Goal: Transaction & Acquisition: Purchase product/service

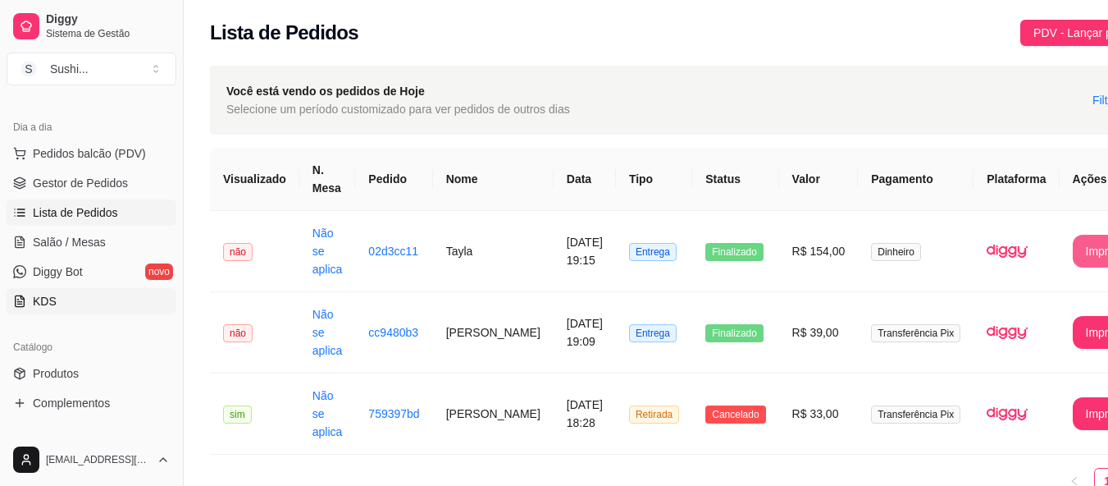
scroll to position [246, 0]
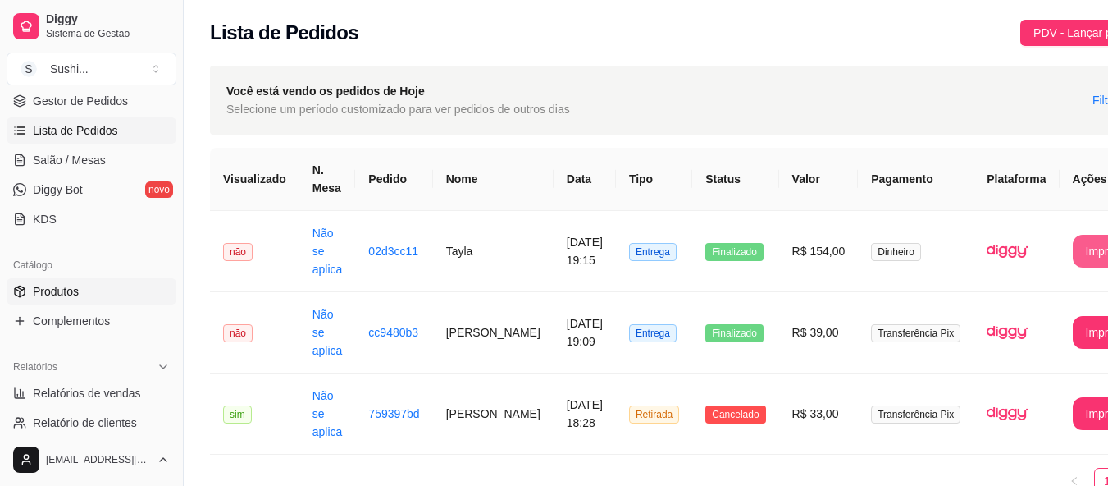
click at [81, 288] on link "Produtos" at bounding box center [92, 291] width 170 height 26
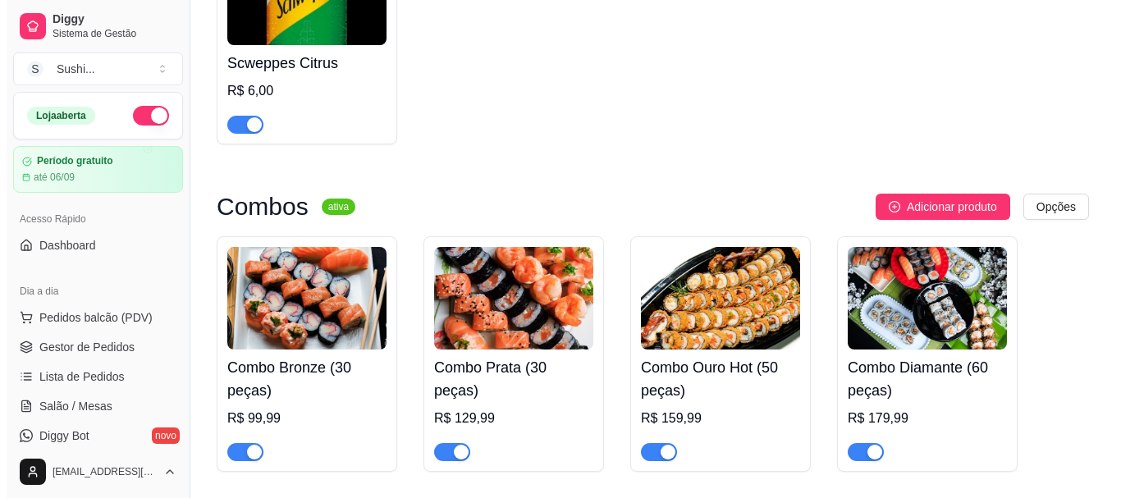
scroll to position [4676, 0]
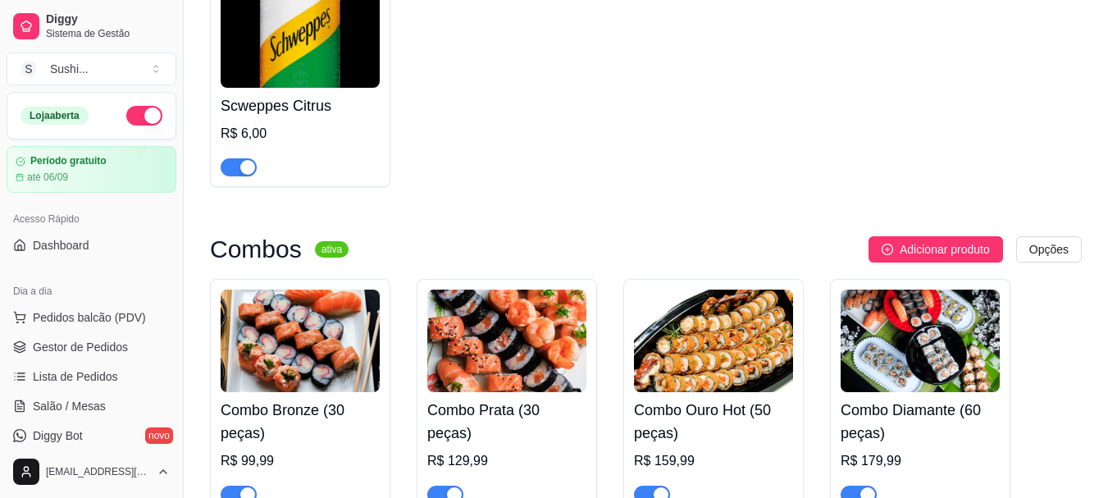
click at [664, 399] on h4 "Combo Ouro Hot (50 peças)" at bounding box center [713, 422] width 159 height 46
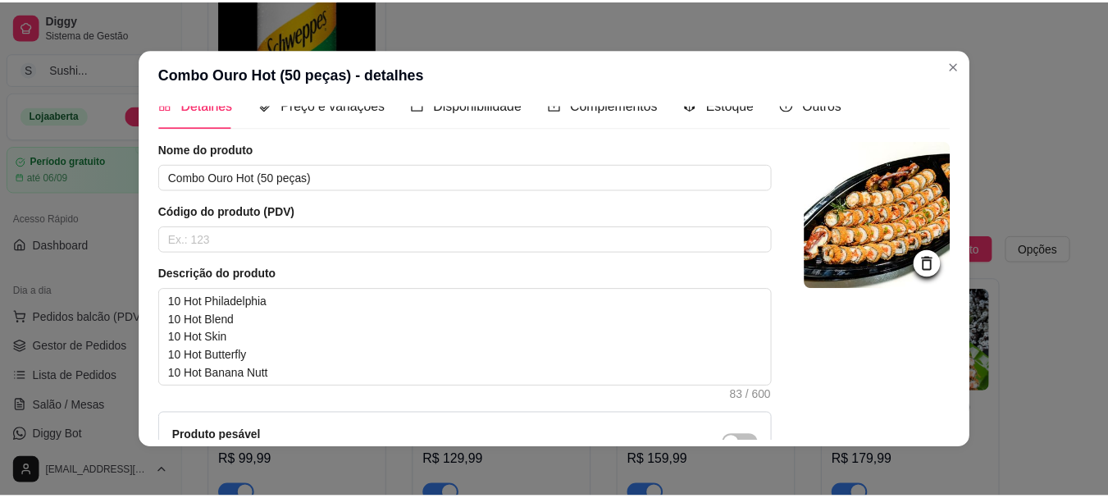
scroll to position [0, 0]
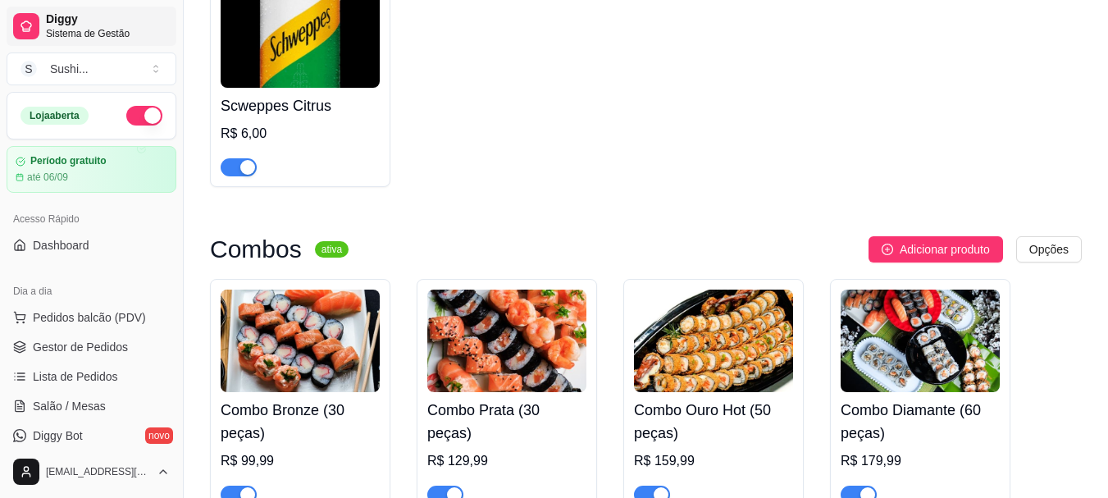
click at [60, 31] on span "Sistema de Gestão" at bounding box center [108, 33] width 124 height 13
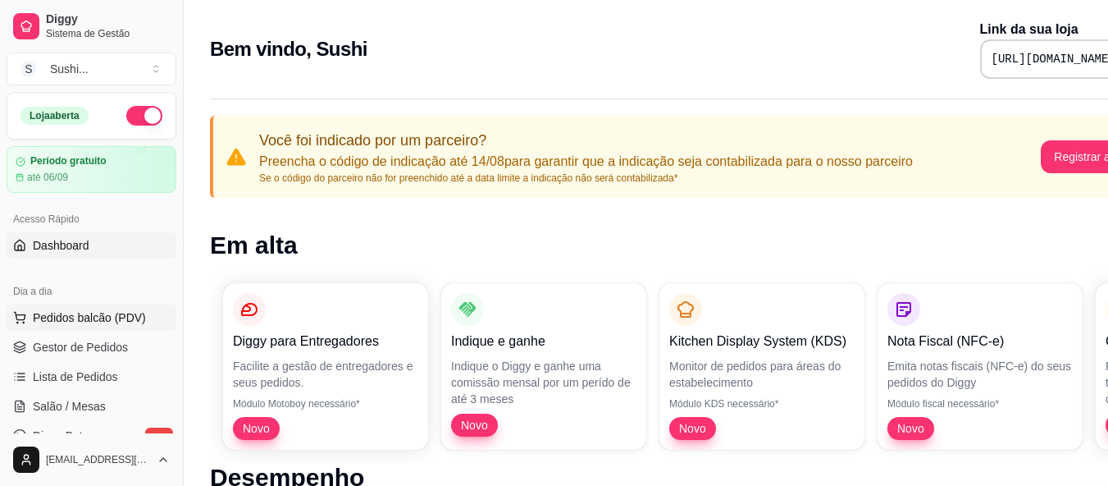
click at [75, 309] on span "Pedidos balcão (PDV)" at bounding box center [89, 317] width 113 height 16
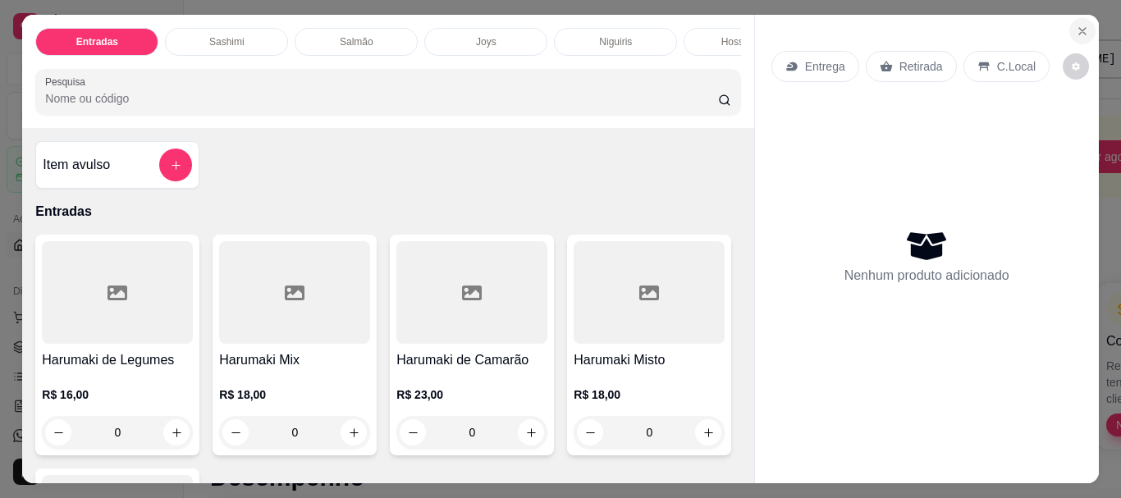
click at [1080, 25] on icon "Close" at bounding box center [1081, 31] width 13 height 13
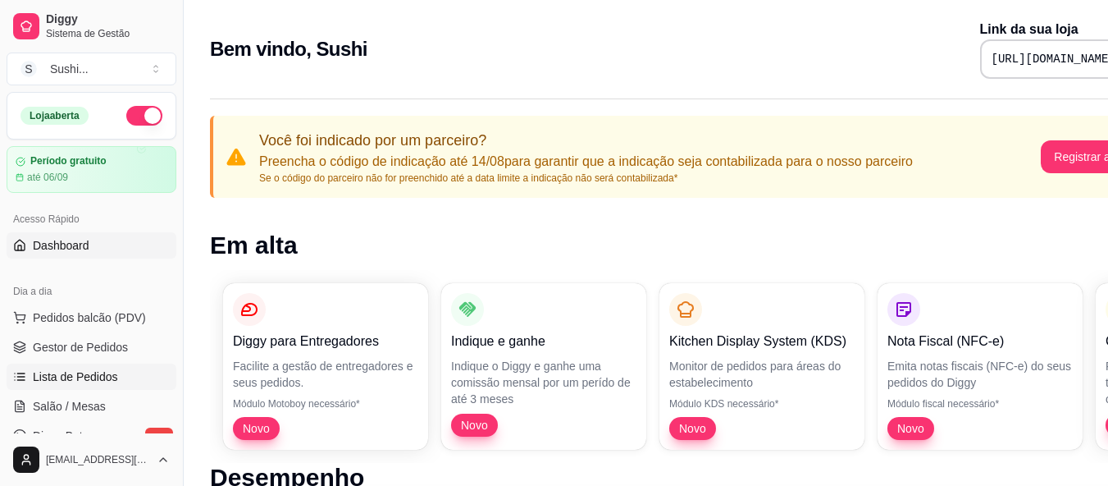
scroll to position [82, 0]
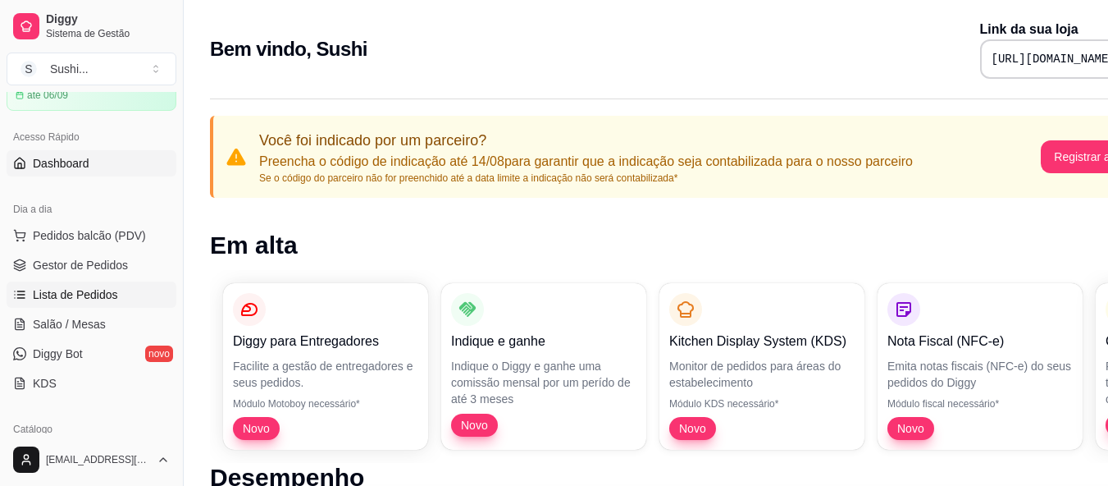
click at [84, 288] on span "Lista de Pedidos" at bounding box center [75, 294] width 85 height 16
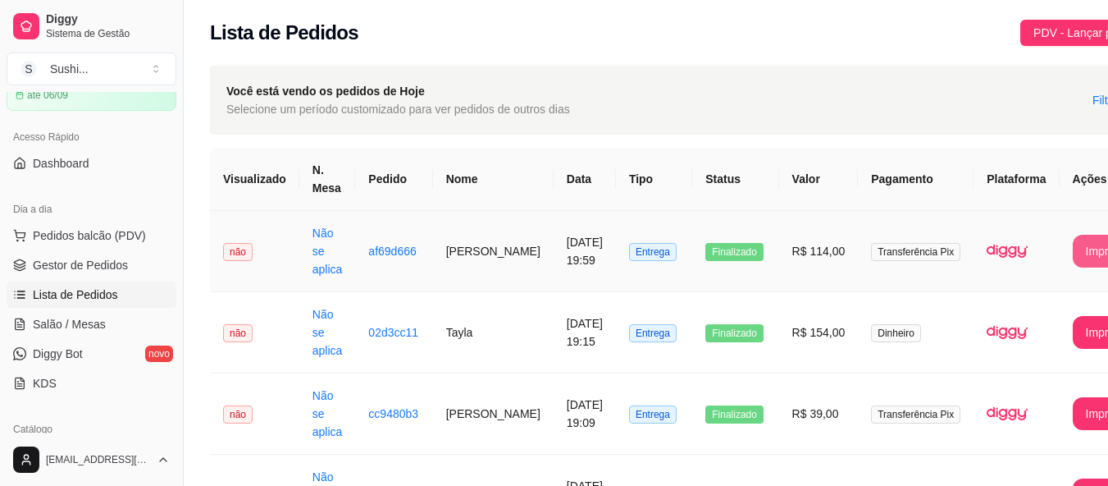
click at [1079, 254] on button "Imprimir" at bounding box center [1107, 251] width 68 height 33
click at [1074, 262] on button "Imprimir" at bounding box center [1107, 251] width 66 height 32
click at [1074, 254] on button "Imprimir" at bounding box center [1107, 251] width 66 height 32
click at [653, 331] on span "Entrega" at bounding box center [653, 333] width 48 height 18
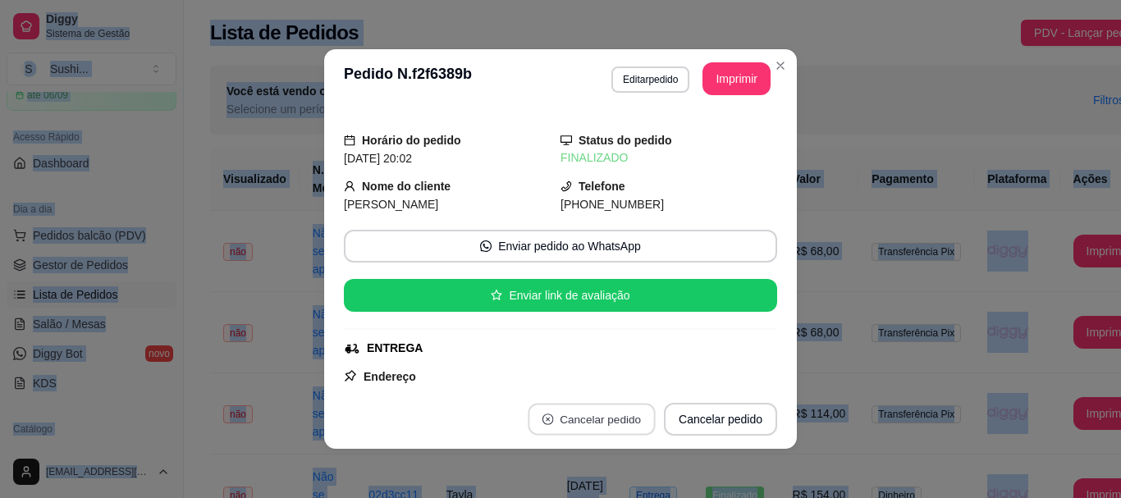
click at [603, 413] on button "Cancelar pedido" at bounding box center [590, 420] width 127 height 32
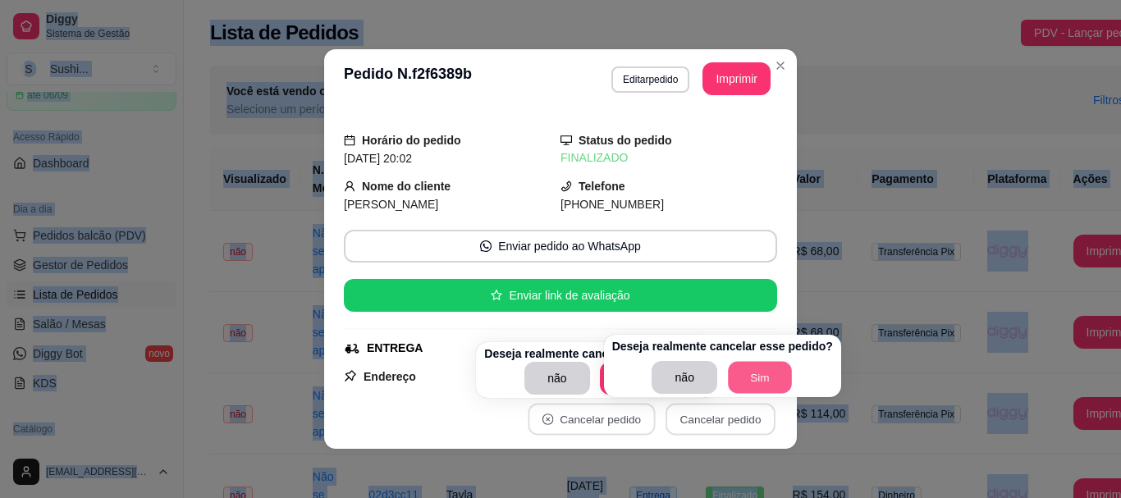
click at [733, 380] on button "Sim" at bounding box center [760, 378] width 64 height 32
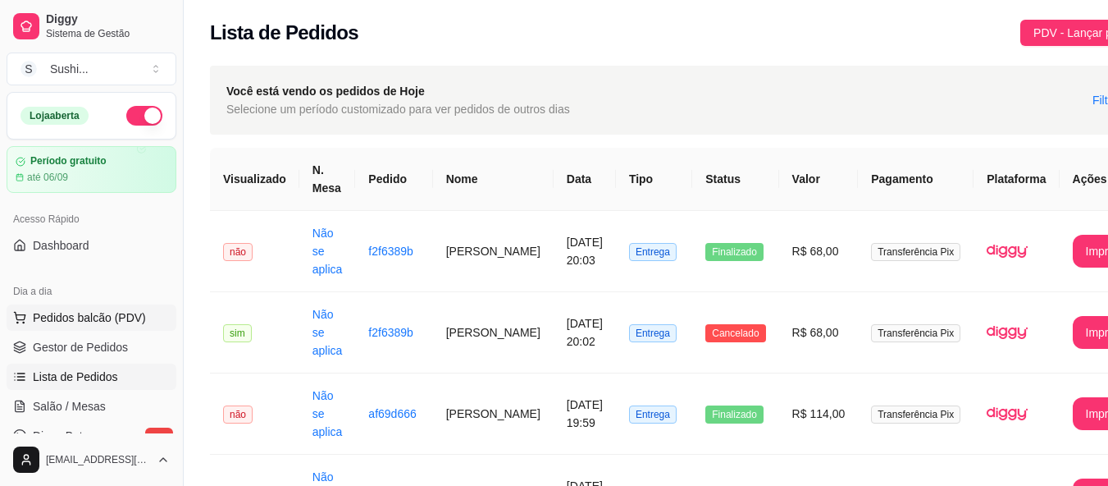
click at [120, 326] on button "Pedidos balcão (PDV)" at bounding box center [92, 317] width 170 height 26
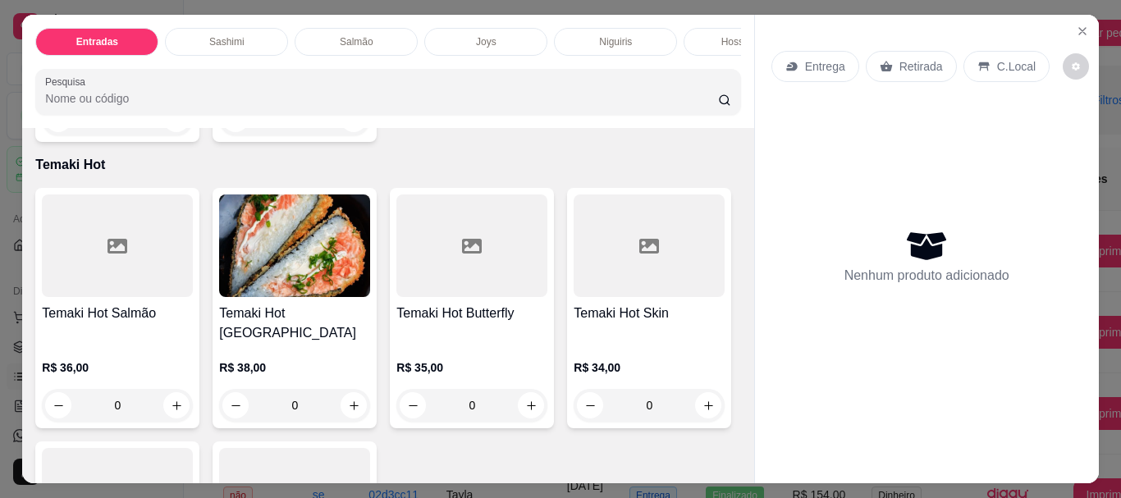
scroll to position [2789, 0]
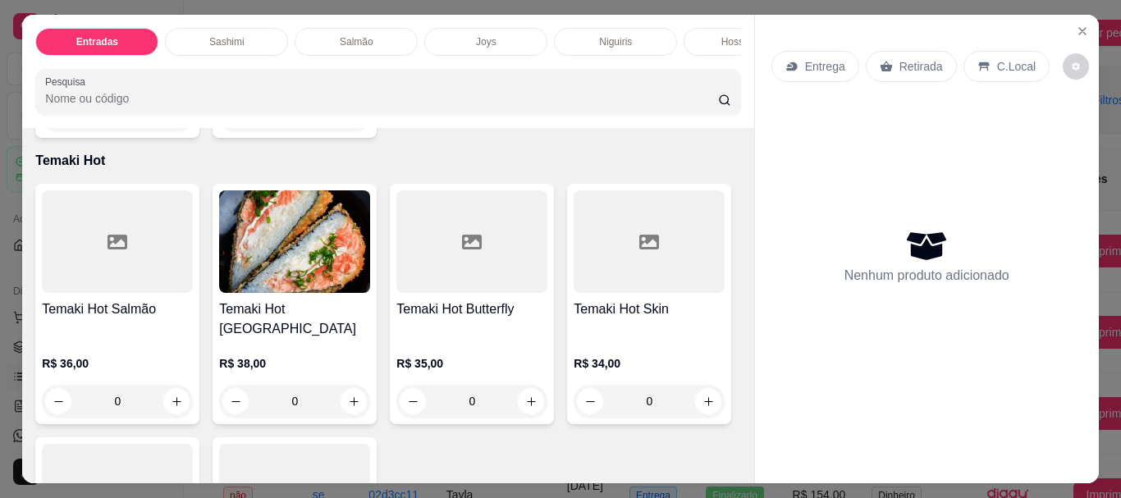
type input "1"
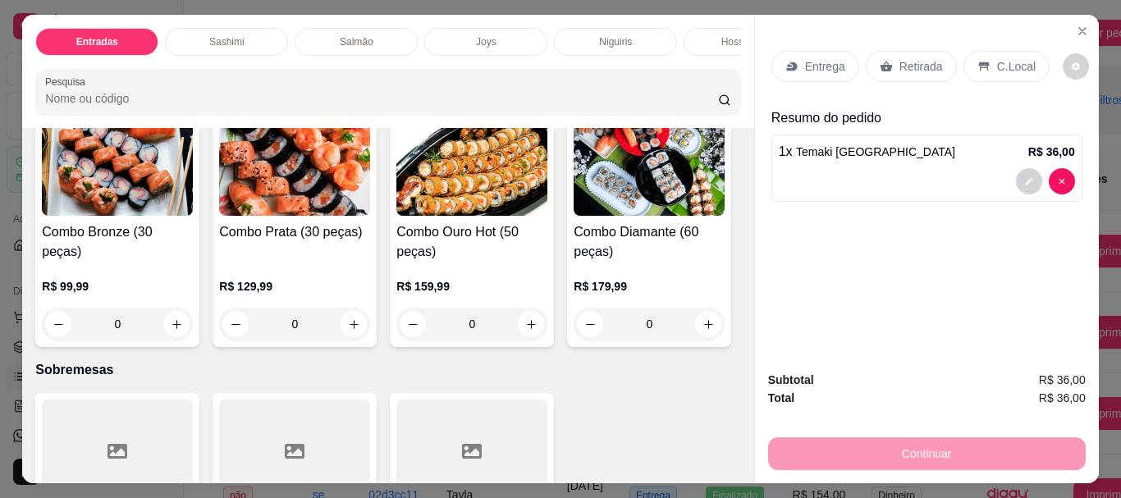
scroll to position [4430, 0]
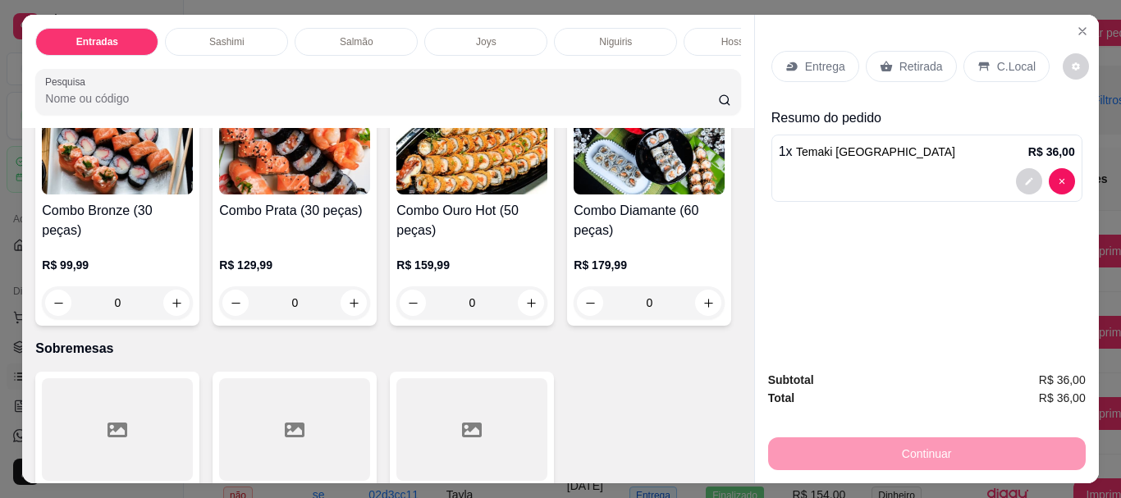
click at [183, 23] on icon "increase-product-quantity" at bounding box center [177, 17] width 12 height 12
type input "1"
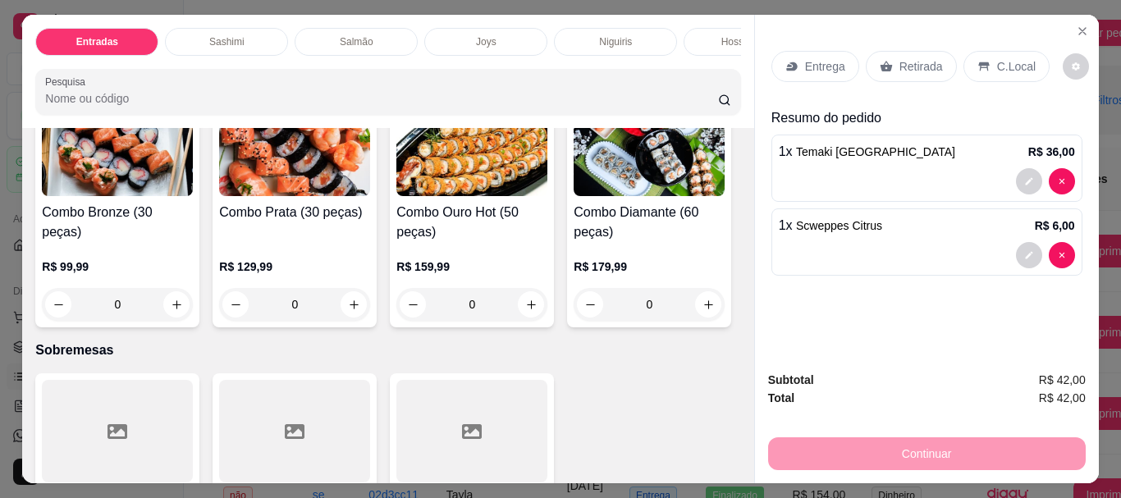
click at [811, 51] on div "Entrega" at bounding box center [815, 66] width 88 height 31
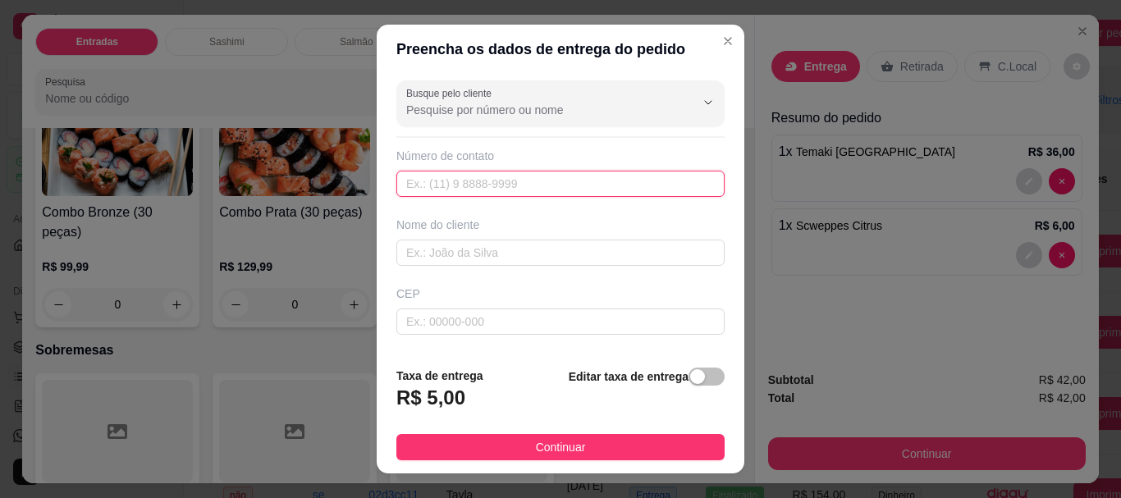
click at [468, 183] on input "text" at bounding box center [560, 184] width 328 height 26
type input "(93) 99151-8006"
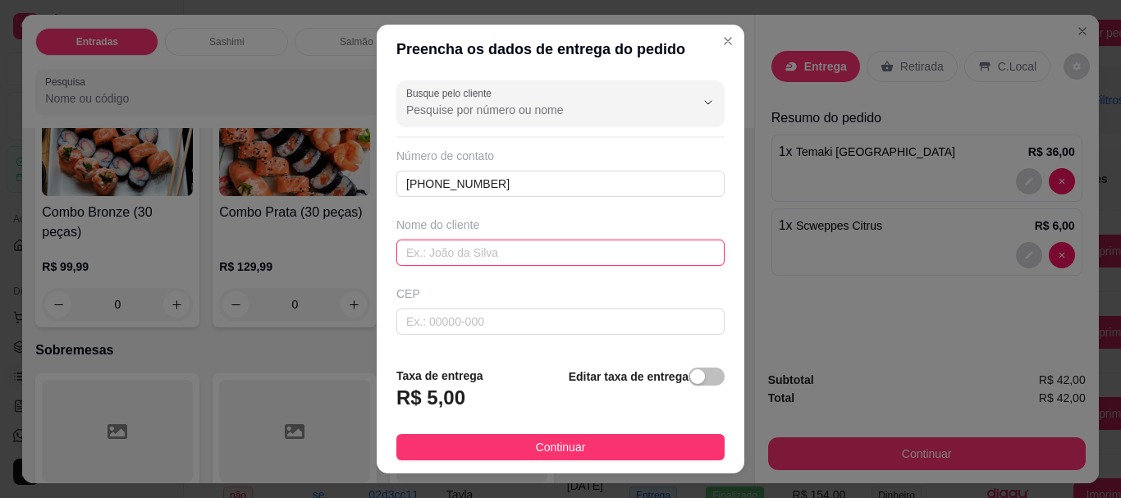
click at [442, 252] on input "text" at bounding box center [560, 253] width 328 height 26
type input "Day Abreu"
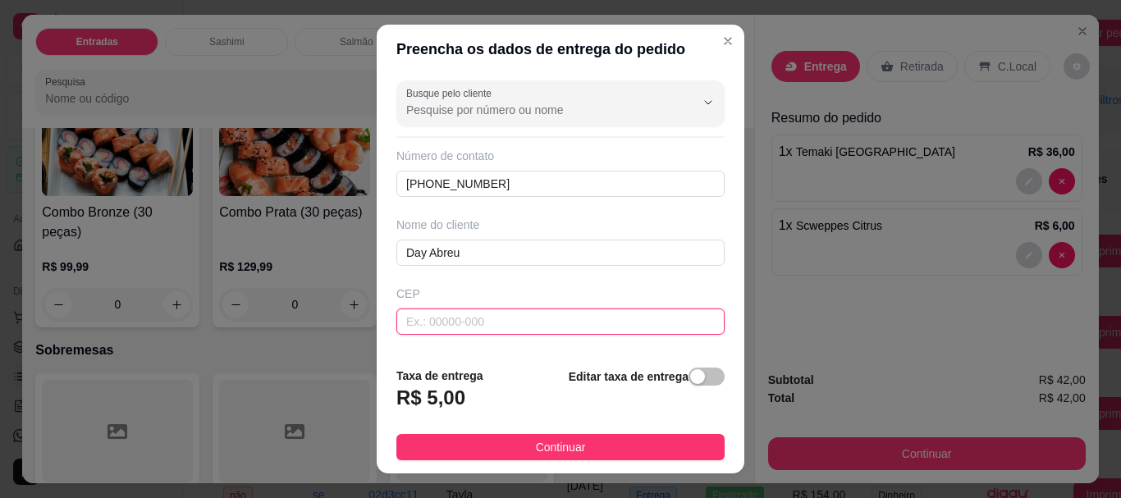
click at [499, 314] on input "text" at bounding box center [560, 321] width 328 height 26
type input "68220000"
type input "[GEOGRAPHIC_DATA]"
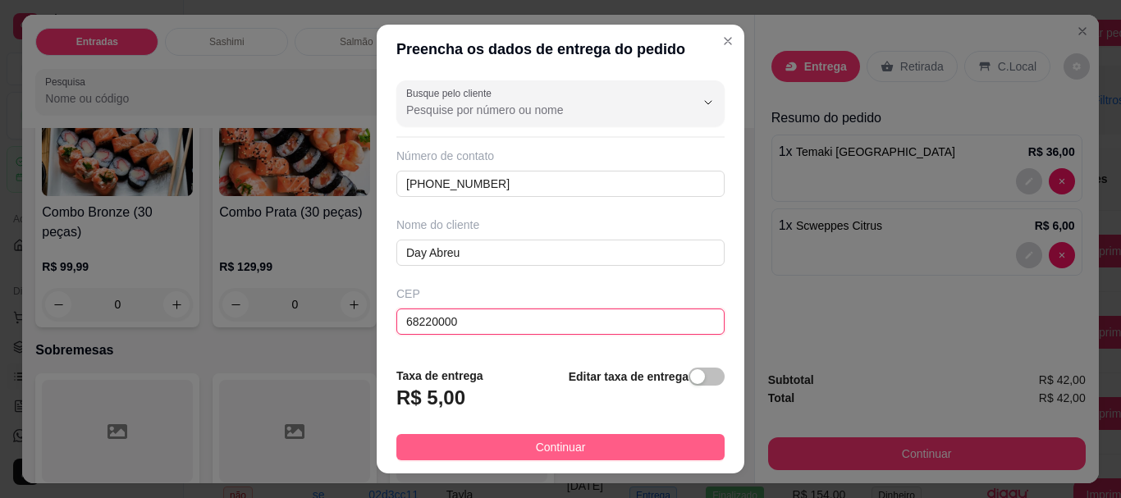
type input "68220000"
click at [564, 435] on button "Continuar" at bounding box center [560, 447] width 328 height 26
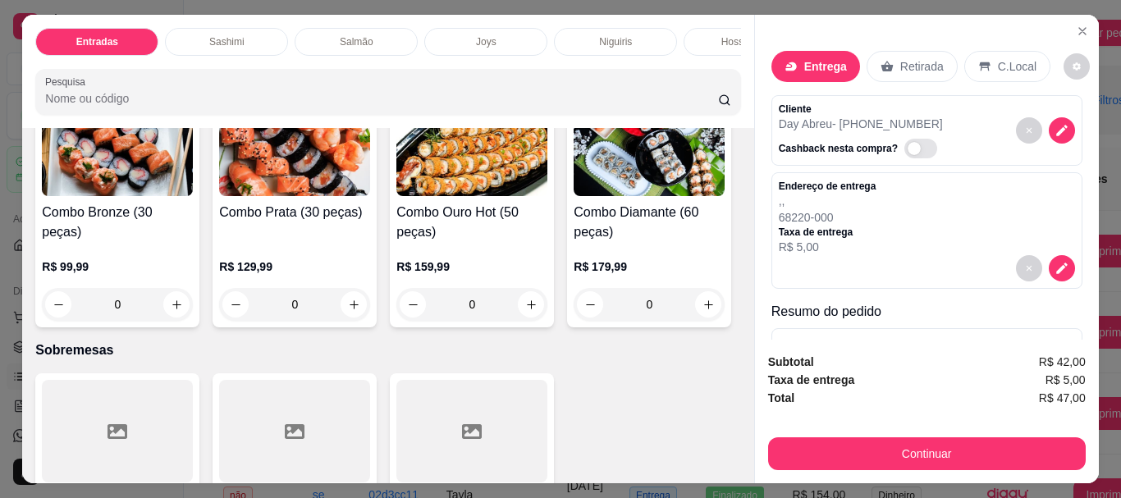
scroll to position [43, 0]
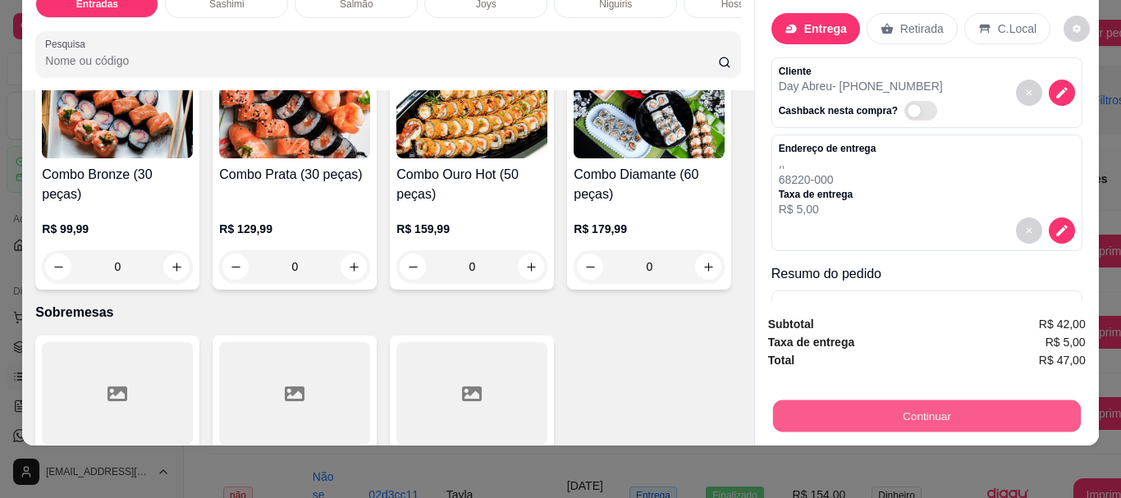
click at [865, 399] on button "Continuar" at bounding box center [926, 415] width 308 height 32
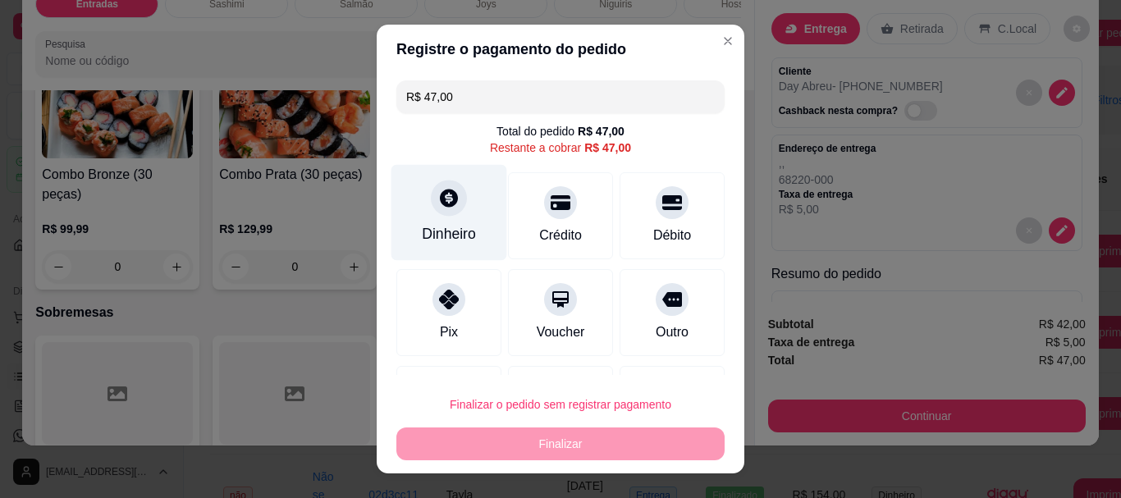
click at [439, 228] on div "Dinheiro" at bounding box center [449, 234] width 54 height 21
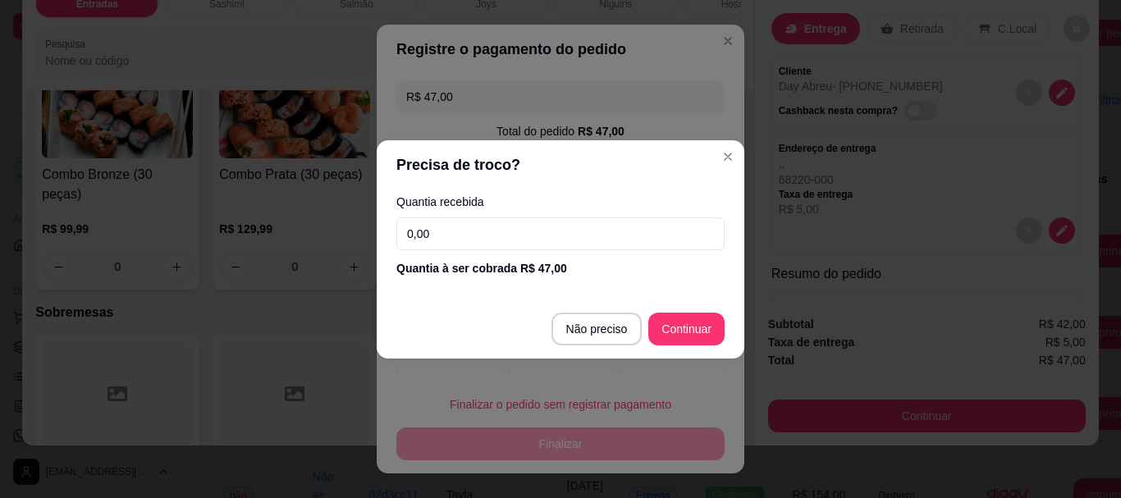
click at [460, 233] on input "0,00" at bounding box center [560, 233] width 328 height 33
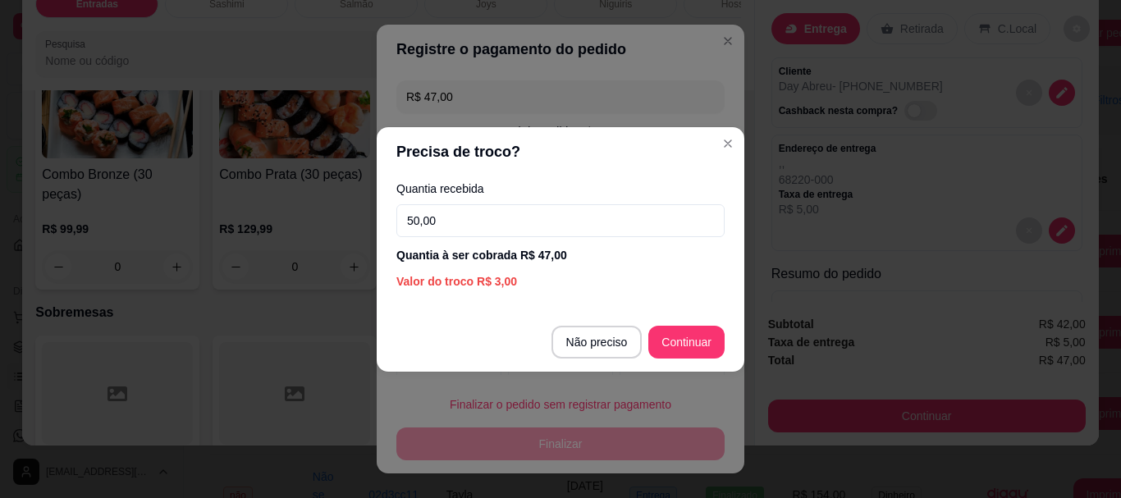
type input "50,00"
type input "R$ 0,00"
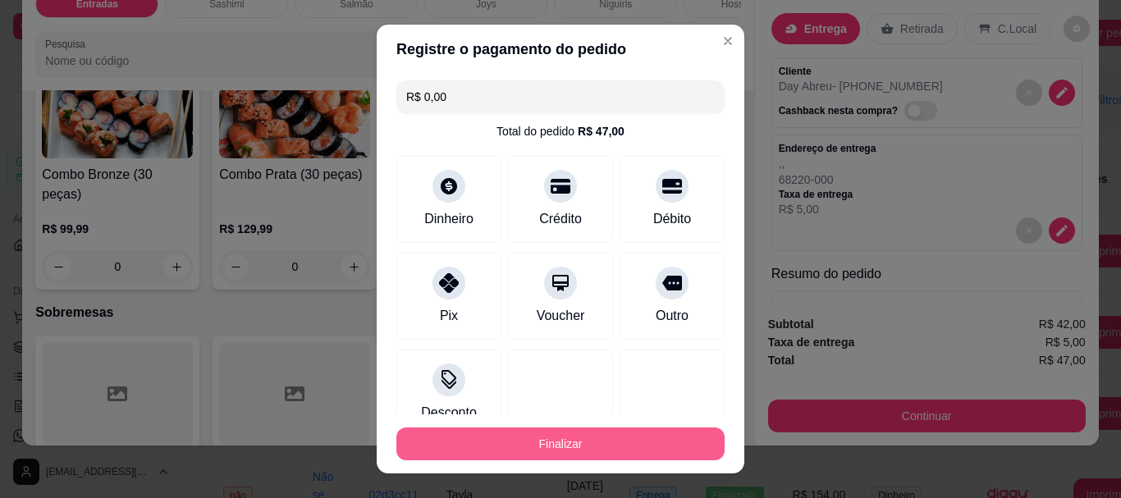
click at [600, 436] on button "Finalizar" at bounding box center [560, 443] width 328 height 33
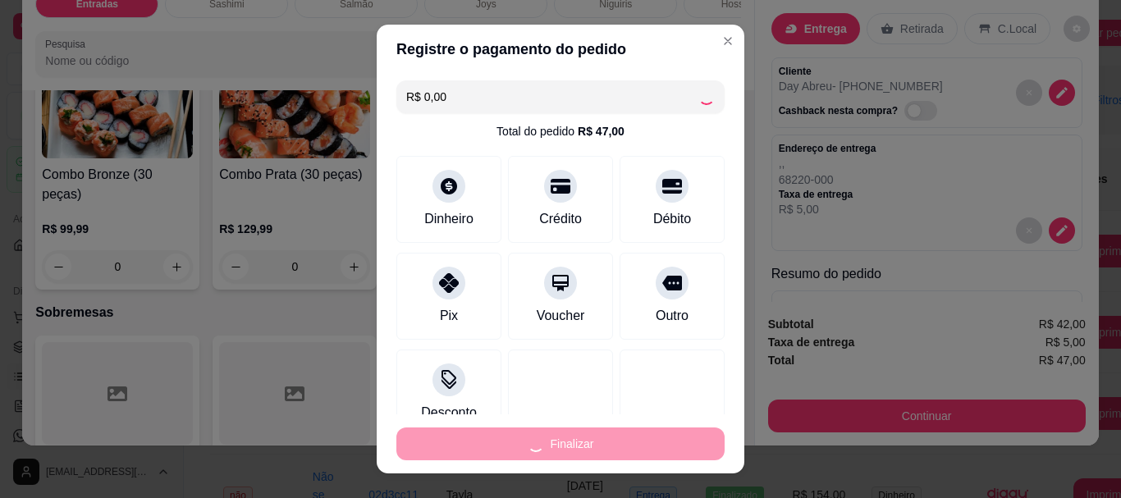
type input "0"
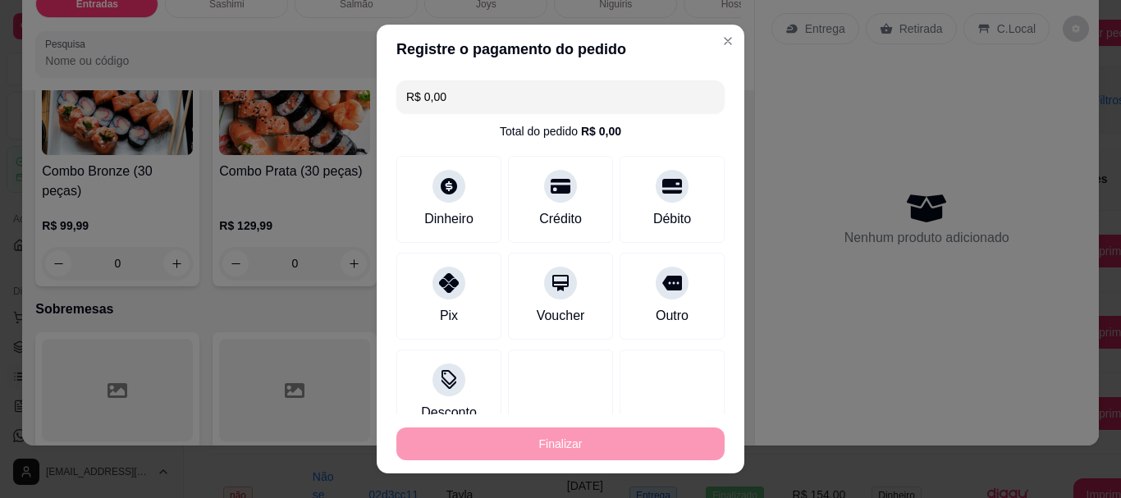
type input "-R$ 47,00"
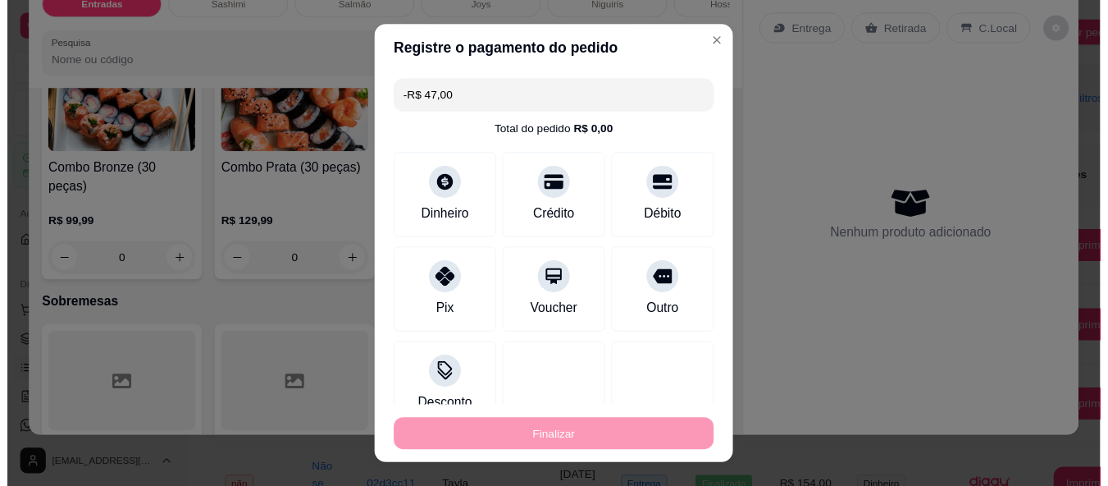
scroll to position [4428, 0]
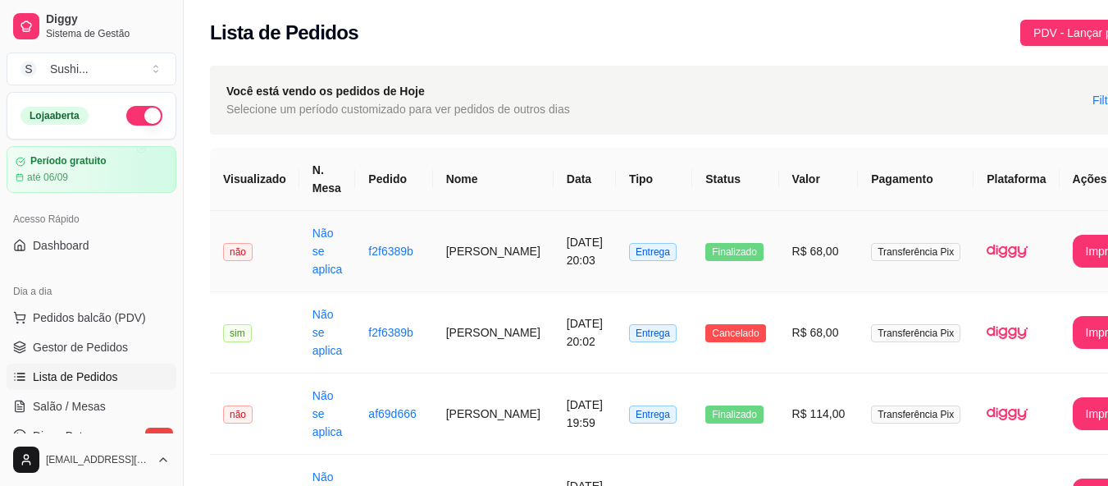
click at [722, 248] on span "Finalizado" at bounding box center [734, 252] width 58 height 18
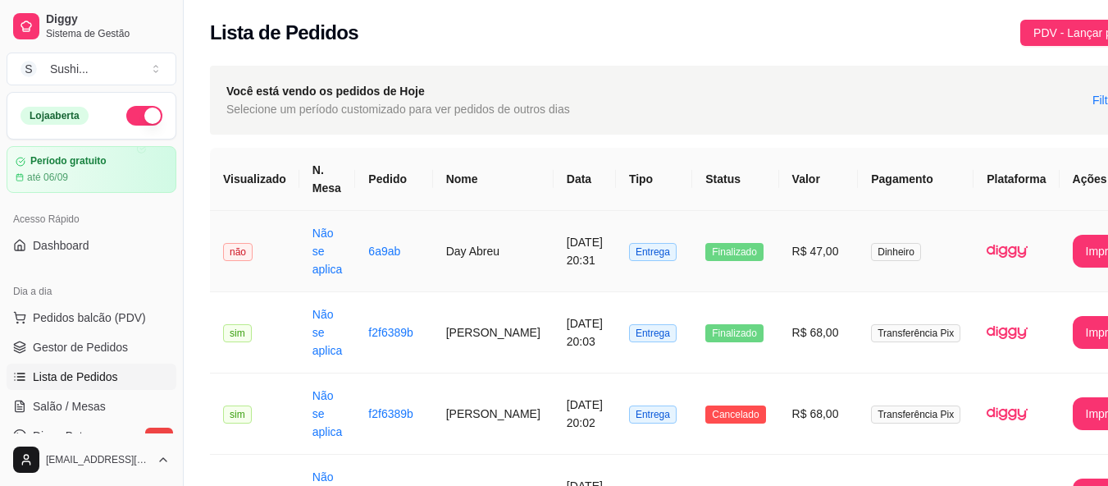
click at [232, 253] on span "não" at bounding box center [238, 252] width 30 height 18
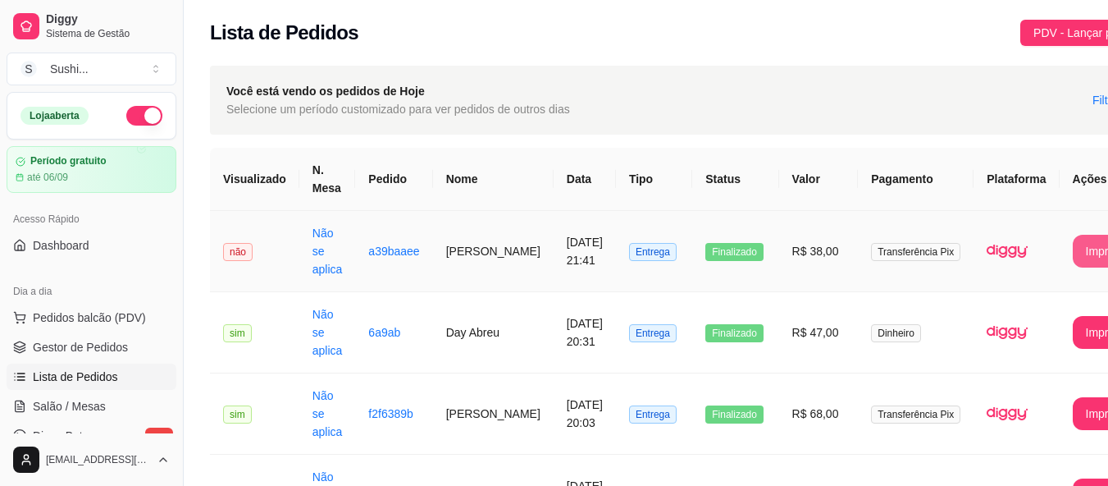
click at [1073, 240] on button "Imprimir" at bounding box center [1107, 251] width 68 height 33
click at [234, 252] on span "não" at bounding box center [238, 252] width 30 height 18
